Goal: Ask a question

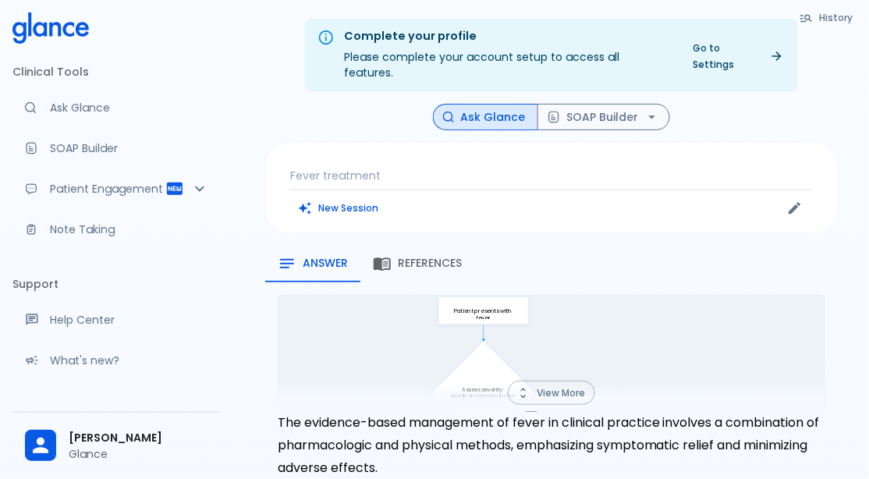
click at [337, 197] on button "New Session" at bounding box center [338, 208] width 97 height 23
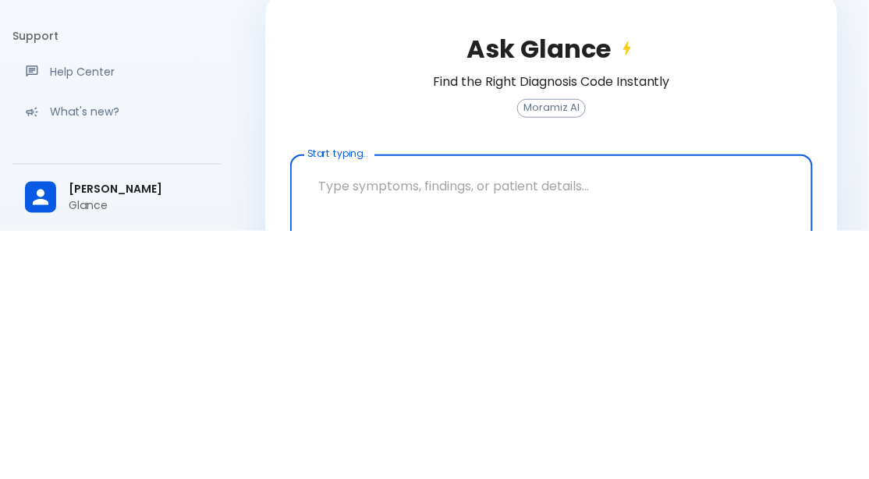
scroll to position [53, 0]
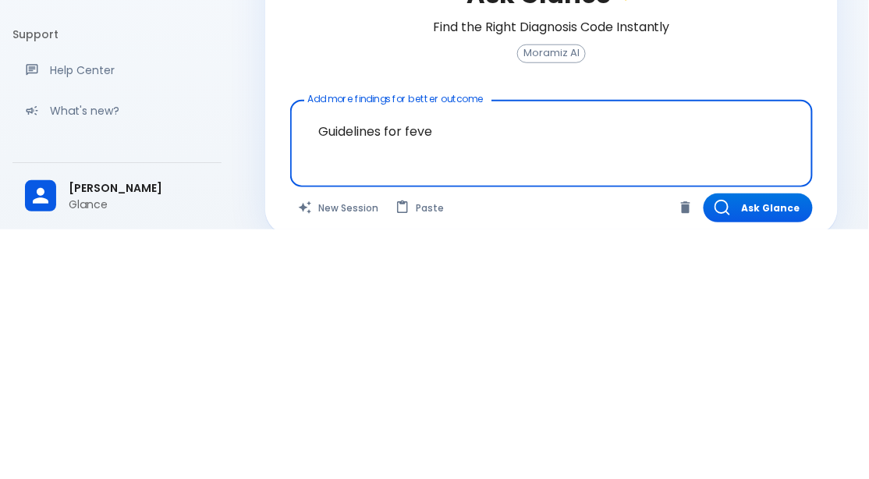
type textarea "Guidelines for fever"
click at [761, 452] on button "Ask Glance" at bounding box center [757, 457] width 109 height 29
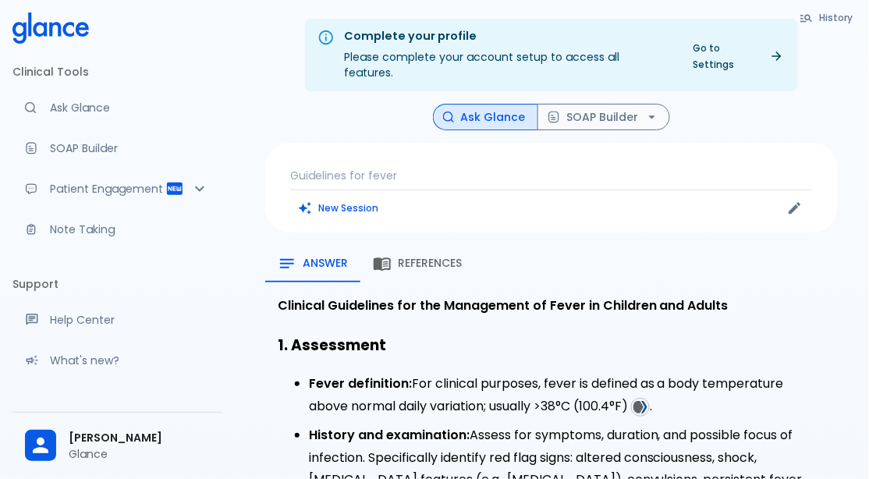
click at [457, 168] on p "Guidelines for fever" at bounding box center [551, 176] width 523 height 16
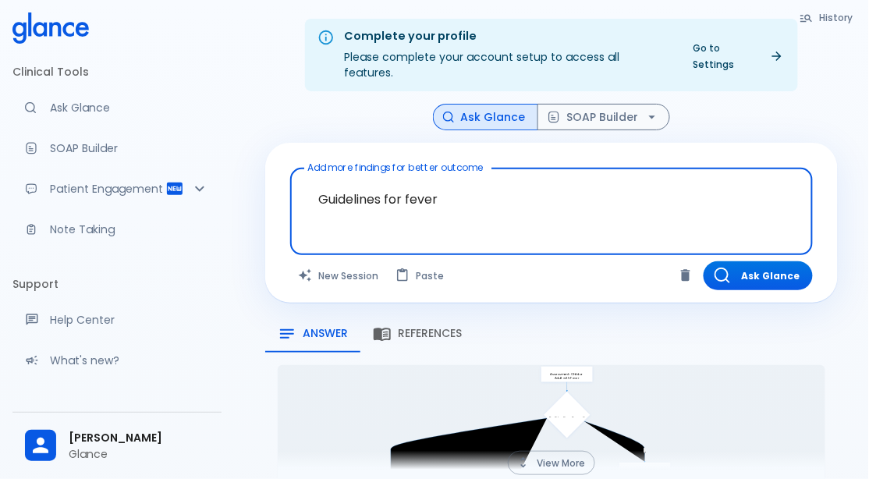
click at [536, 181] on textarea "Guidelines for fever" at bounding box center [551, 199] width 501 height 49
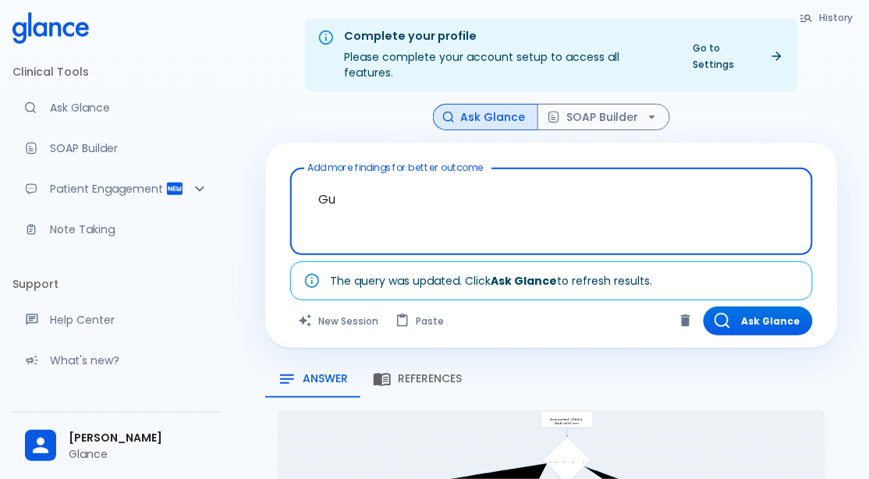
type textarea "G"
type textarea "Symptoms for [MEDICAL_DATA]"
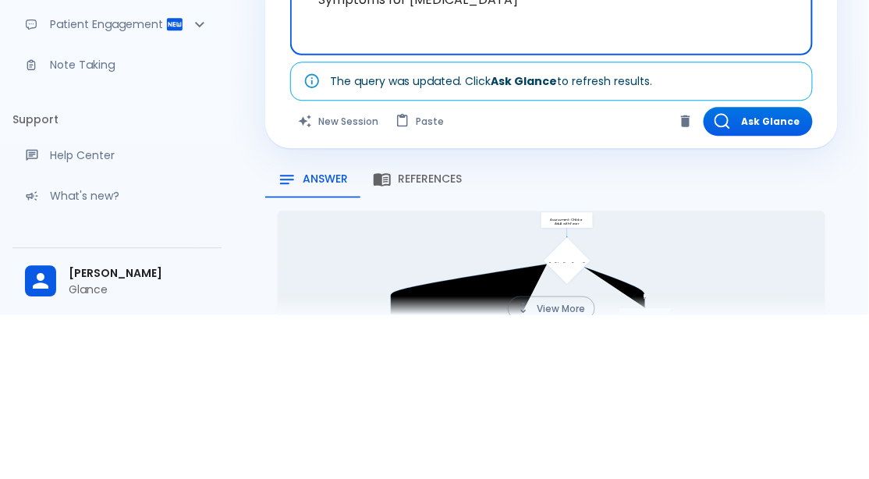
scroll to position [35, 0]
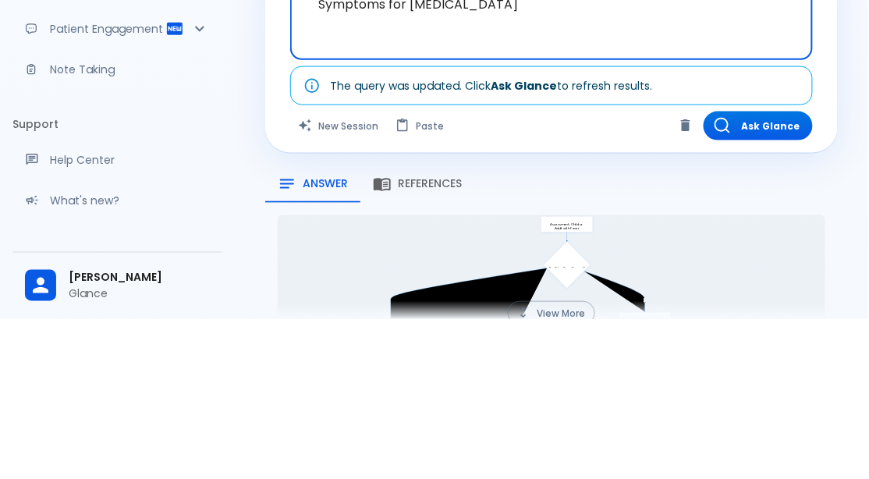
click at [753, 275] on button "Ask Glance" at bounding box center [757, 285] width 109 height 29
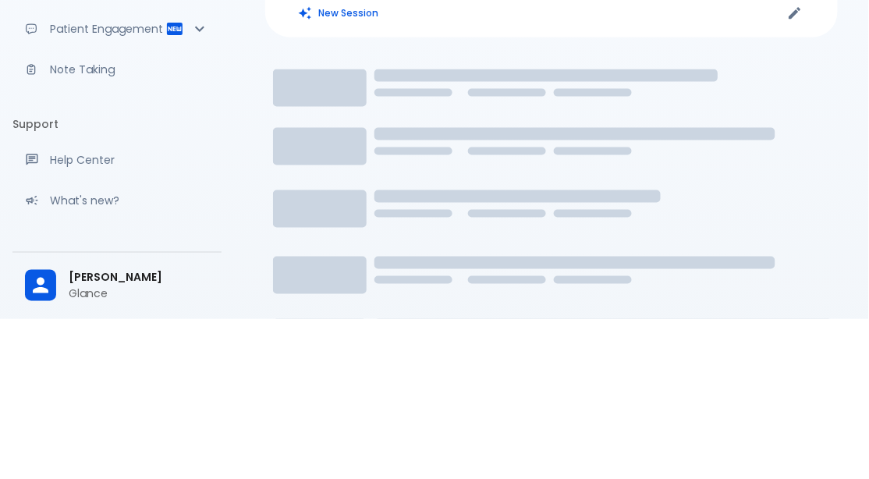
scroll to position [35, 0]
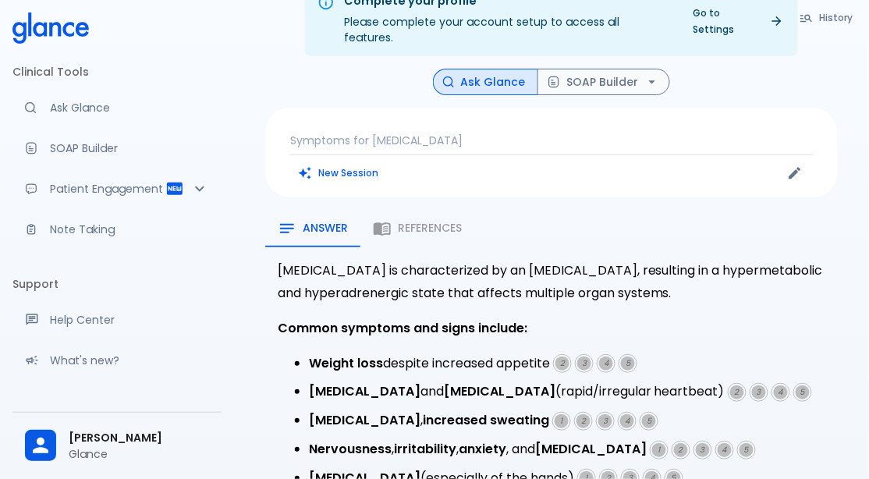
click at [421, 211] on div "Answer References" at bounding box center [551, 228] width 572 height 37
click at [424, 223] on div "Answer References" at bounding box center [551, 228] width 572 height 37
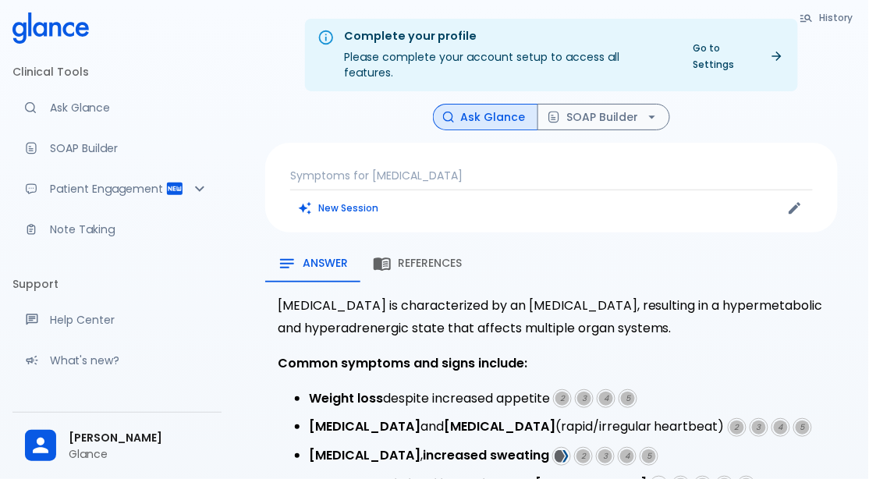
click at [430, 257] on span "References" at bounding box center [430, 264] width 64 height 14
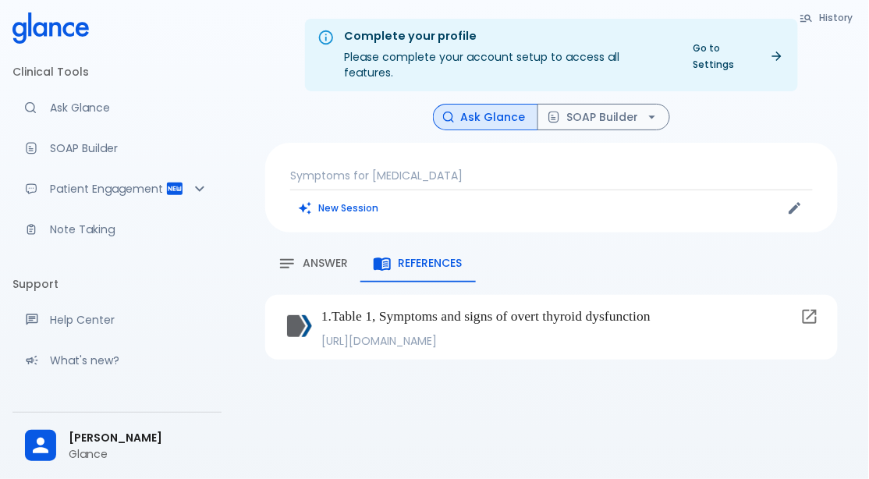
click at [317, 257] on span "Answer" at bounding box center [325, 264] width 45 height 14
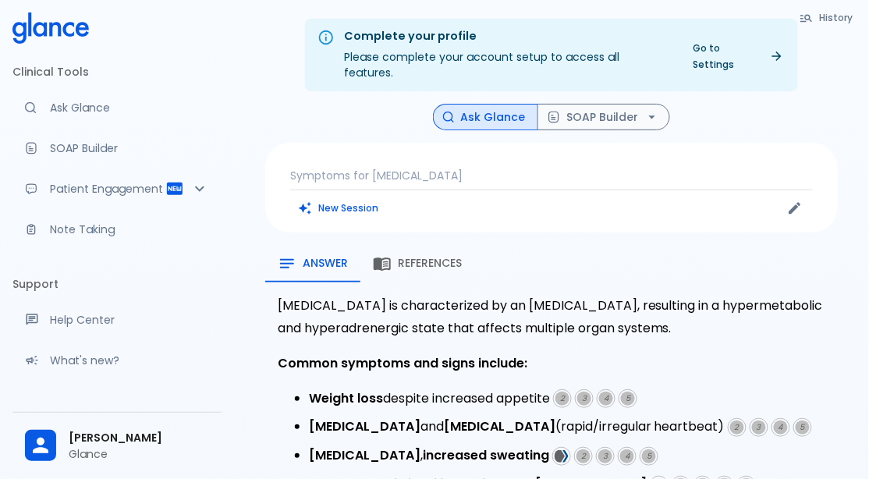
click at [518, 168] on p "Symptoms for [MEDICAL_DATA]" at bounding box center [551, 176] width 523 height 16
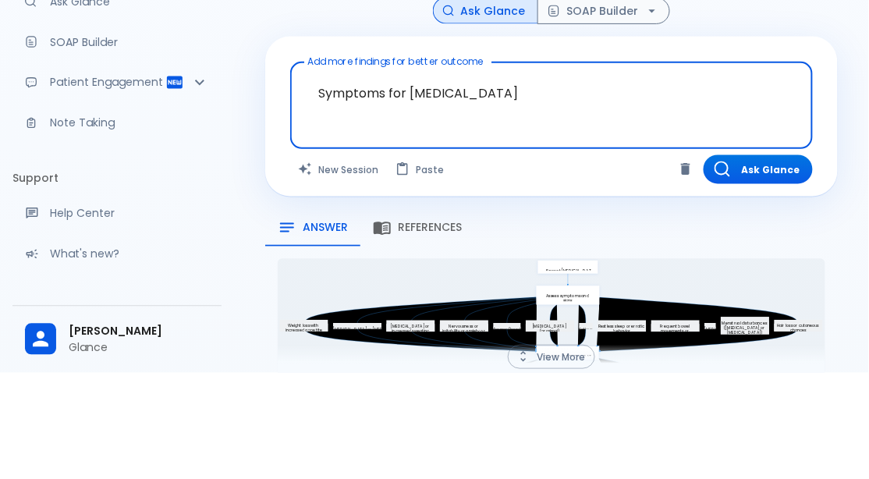
click at [548, 181] on textarea "Symptoms for [MEDICAL_DATA]" at bounding box center [551, 199] width 501 height 49
click at [342, 271] on button "New Session" at bounding box center [338, 275] width 97 height 29
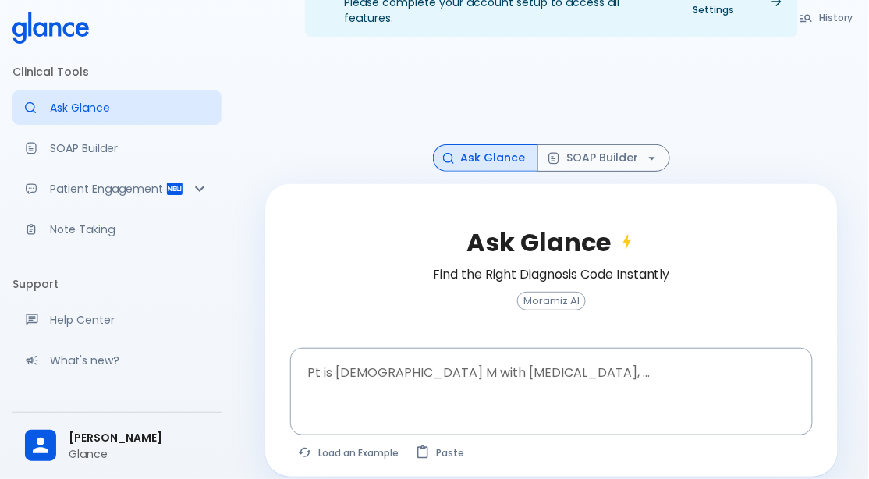
click at [372, 355] on textarea "Pt is [DEMOGRAPHIC_DATA] M with [MEDICAL_DATA], ..." at bounding box center [551, 379] width 501 height 49
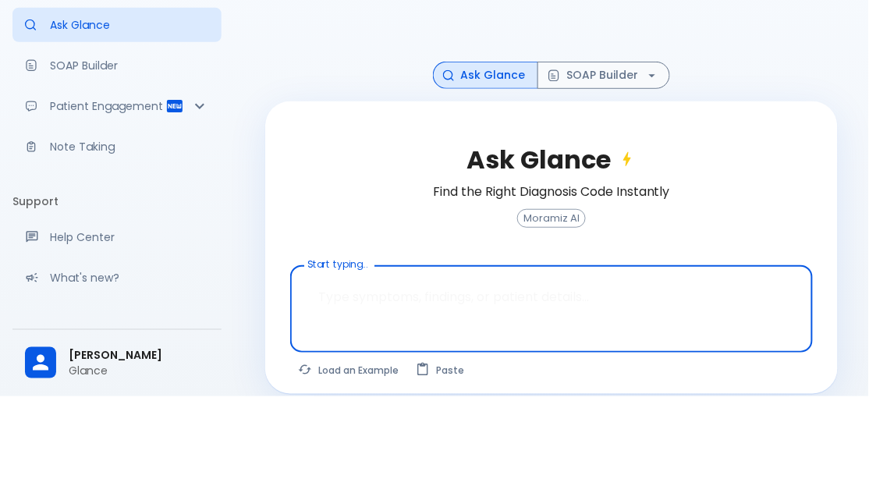
scroll to position [55, 0]
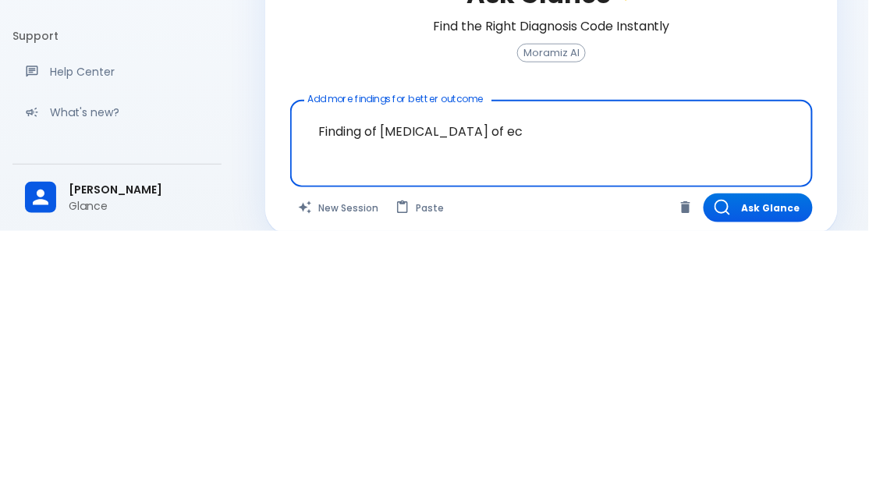
type textarea "Finding of [MEDICAL_DATA] of eco"
click at [778, 441] on button "Ask Glance" at bounding box center [757, 455] width 109 height 29
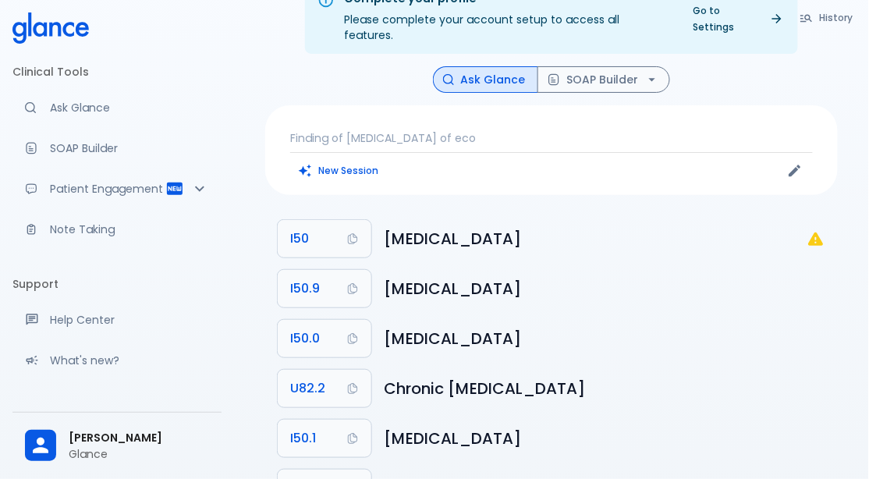
scroll to position [55, 0]
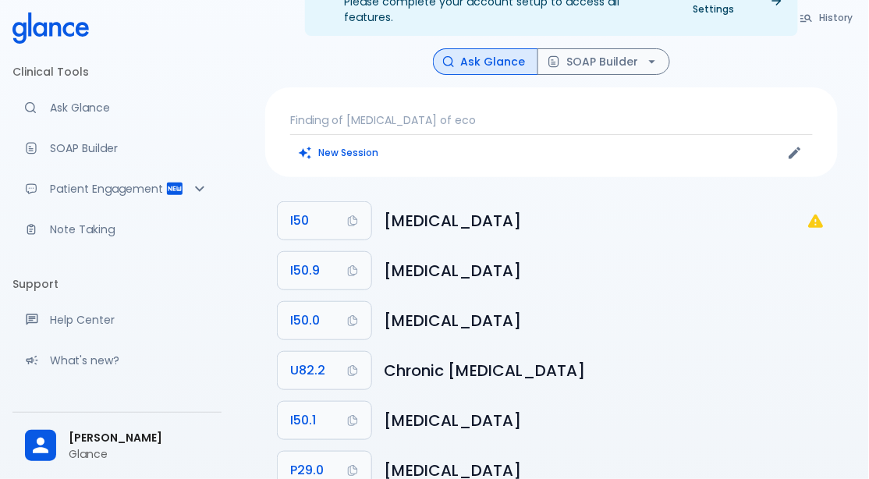
click at [551, 112] on p "Finding of [MEDICAL_DATA] of eco" at bounding box center [551, 120] width 523 height 16
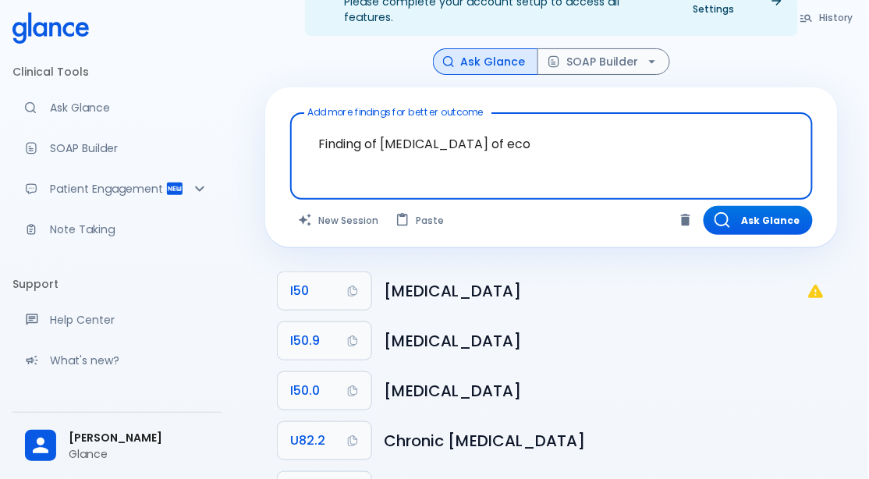
click at [783, 215] on button "Ask Glance" at bounding box center [757, 220] width 109 height 29
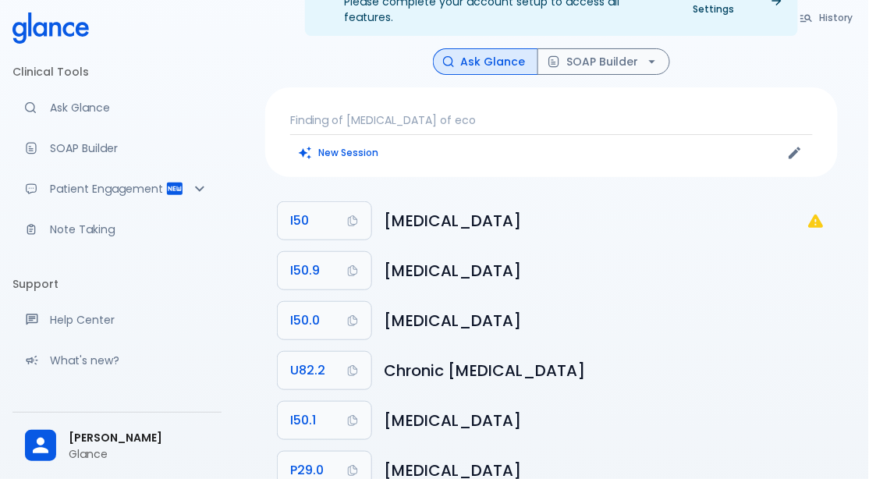
click at [815, 214] on icon "I50: Not a billable code" at bounding box center [815, 220] width 15 height 13
click at [820, 214] on icon "I50: Not a billable code" at bounding box center [815, 220] width 15 height 13
click at [497, 112] on p "Finding of [MEDICAL_DATA] of eco" at bounding box center [551, 120] width 523 height 16
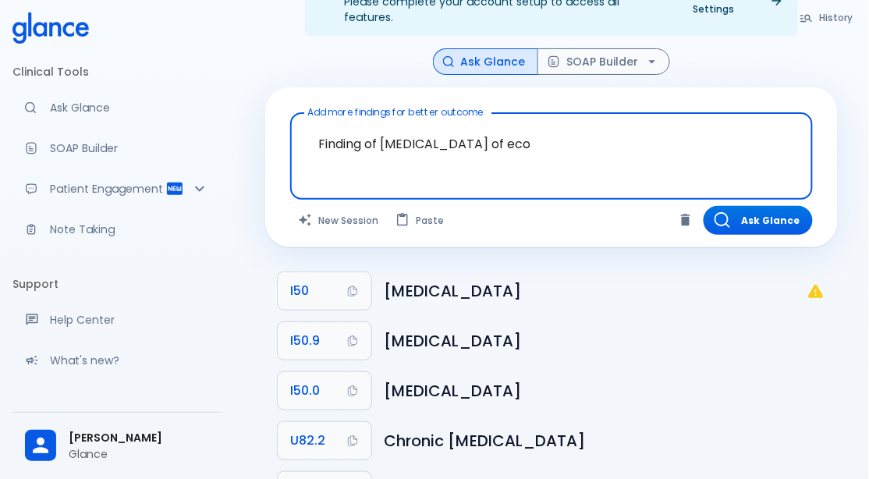
click at [536, 149] on textarea "Finding of [MEDICAL_DATA] of eco" at bounding box center [551, 143] width 501 height 49
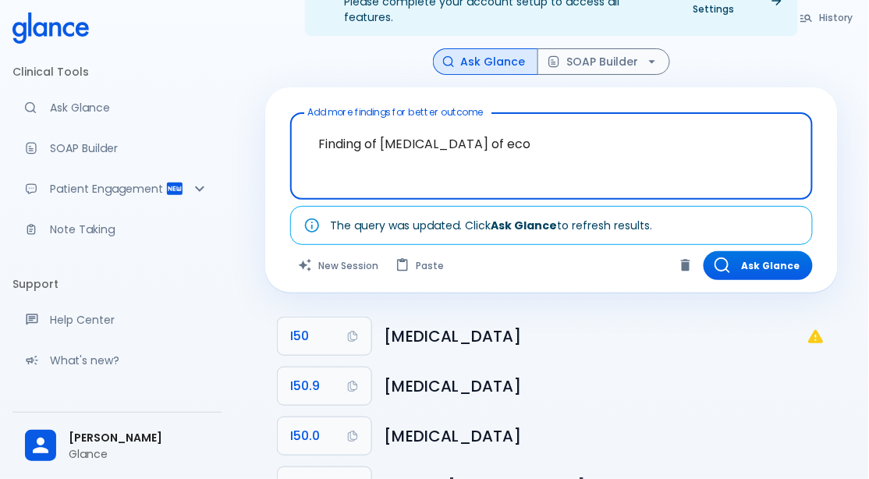
type textarea "Finding of [MEDICAL_DATA] of eco?"
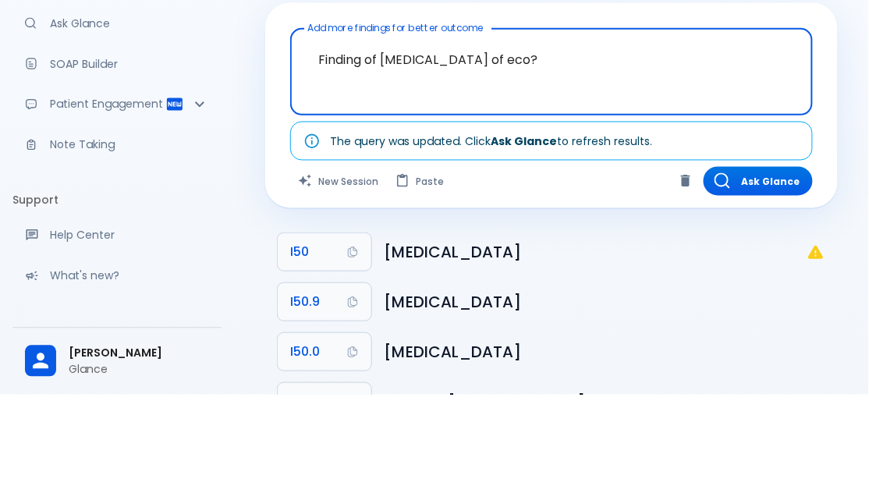
click at [789, 251] on button "Ask Glance" at bounding box center [757, 265] width 109 height 29
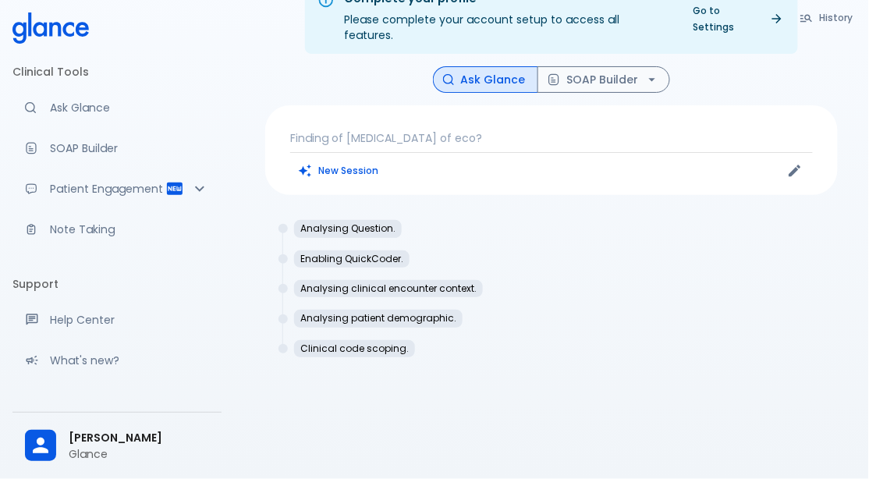
scroll to position [55, 0]
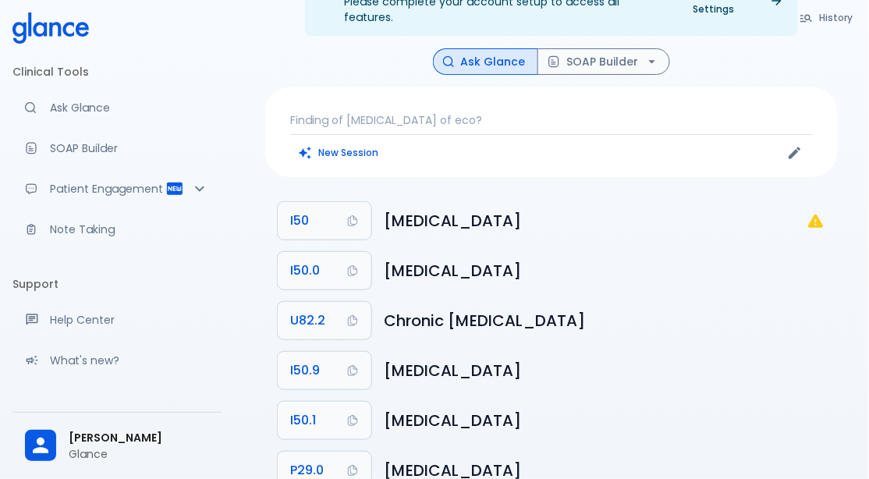
click at [822, 214] on li "I50 [MEDICAL_DATA]" at bounding box center [551, 221] width 572 height 50
click at [494, 112] on p "Finding of [MEDICAL_DATA] of eco?" at bounding box center [551, 120] width 523 height 16
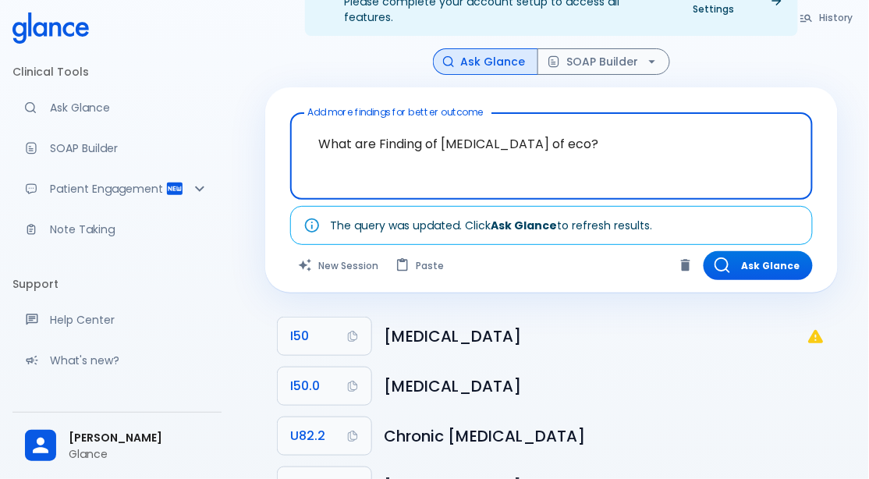
type textarea "What are Finding of [MEDICAL_DATA] of eco?"
click at [849, 162] on div "History Ask Glance SOAP Builder Add more findings for better outcome What are F…" at bounding box center [551, 332] width 610 height 569
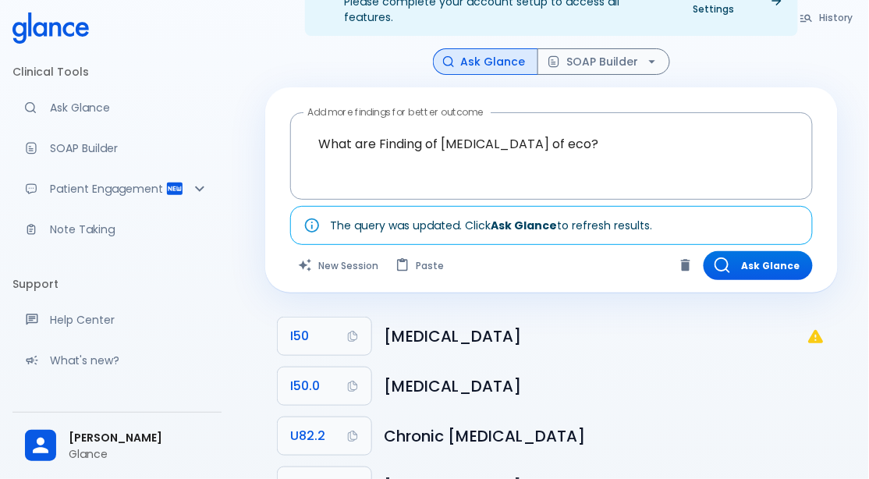
click at [771, 257] on button "Ask Glance" at bounding box center [757, 265] width 109 height 29
